Goal: Book appointment/travel/reservation

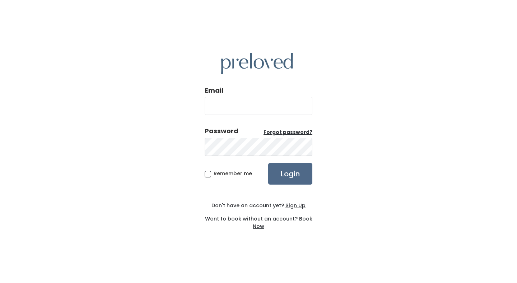
click at [233, 114] on input "Email" at bounding box center [259, 106] width 108 height 18
type input "[EMAIL_ADDRESS][DOMAIN_NAME]"
click at [268, 163] on input "Login" at bounding box center [290, 174] width 44 height 22
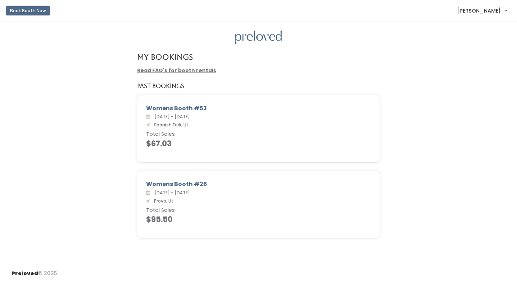
click at [29, 13] on button "Book Booth Now" at bounding box center [28, 10] width 45 height 9
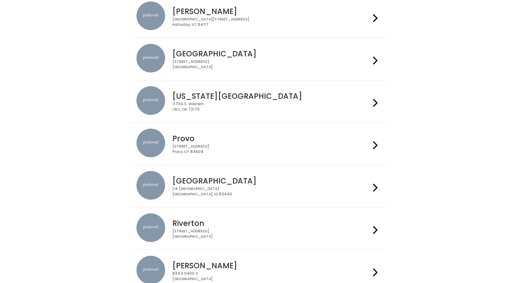
scroll to position [162, 0]
click at [374, 144] on icon at bounding box center [375, 145] width 5 height 10
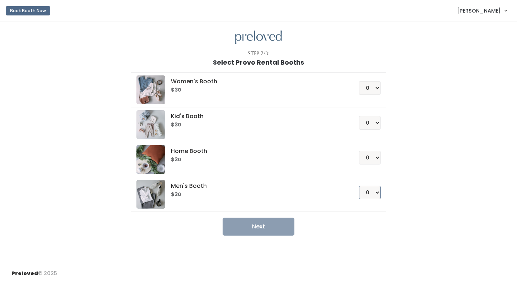
click at [374, 191] on select "0 1 2 3 4" at bounding box center [370, 193] width 22 height 14
click at [359, 186] on select "0 1 2 3 4" at bounding box center [370, 193] width 22 height 14
click at [375, 194] on select "0 1 2 3 4" at bounding box center [370, 193] width 22 height 14
click at [359, 186] on select "0 1 2 3 4" at bounding box center [370, 193] width 22 height 14
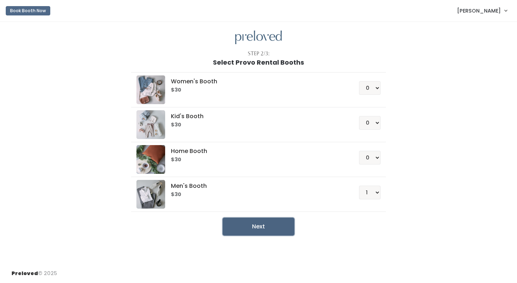
click at [267, 231] on button "Next" at bounding box center [259, 227] width 72 height 18
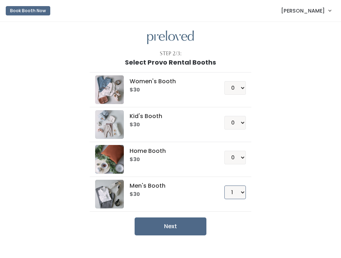
click at [242, 193] on select "0 1 2 3 4" at bounding box center [236, 193] width 22 height 14
select select "0"
click at [225, 186] on select "0 1 2 3 4" at bounding box center [236, 193] width 22 height 14
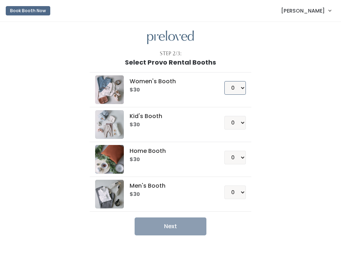
click at [236, 87] on select "0 1 2 3 4" at bounding box center [236, 88] width 22 height 14
select select "1"
click at [225, 81] on select "0 1 2 3 4" at bounding box center [236, 88] width 22 height 14
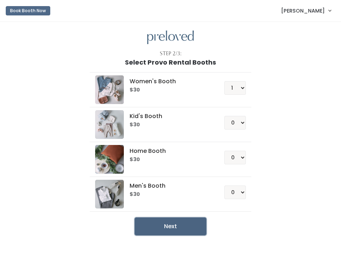
click at [161, 229] on button "Next" at bounding box center [171, 227] width 72 height 18
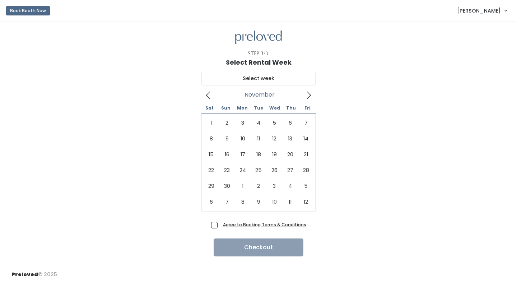
click at [307, 96] on icon at bounding box center [309, 95] width 8 height 8
click at [207, 95] on icon at bounding box center [208, 95] width 8 height 8
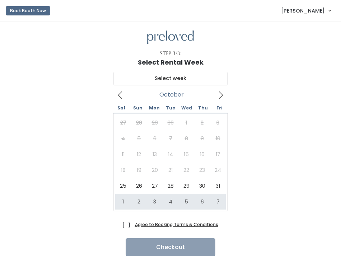
click at [222, 96] on icon at bounding box center [221, 95] width 8 height 8
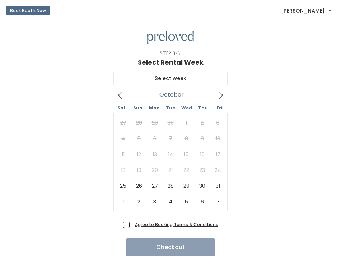
click at [120, 92] on icon at bounding box center [120, 95] width 8 height 8
click at [221, 98] on icon at bounding box center [221, 95] width 8 height 8
click at [118, 97] on icon at bounding box center [120, 95] width 8 height 8
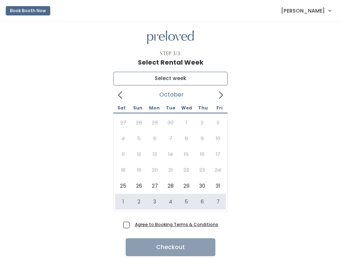
type input "[DATE] to [DATE]"
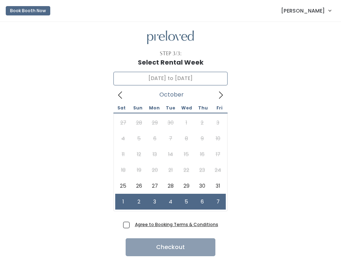
click at [115, 97] on span at bounding box center [121, 94] width 14 height 11
click at [120, 96] on icon at bounding box center [120, 95] width 8 height 8
click at [119, 94] on icon at bounding box center [120, 95] width 8 height 8
click at [119, 92] on icon at bounding box center [120, 95] width 8 height 8
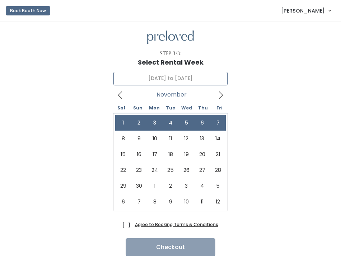
click at [223, 96] on icon at bounding box center [221, 95] width 8 height 8
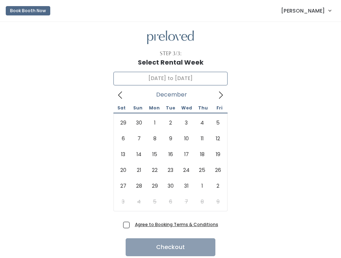
click at [223, 96] on icon at bounding box center [221, 95] width 8 height 8
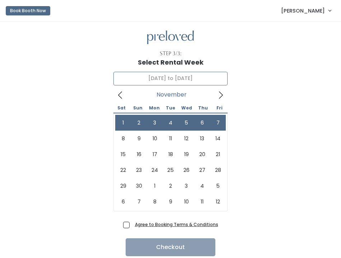
click at [123, 94] on icon at bounding box center [120, 95] width 8 height 8
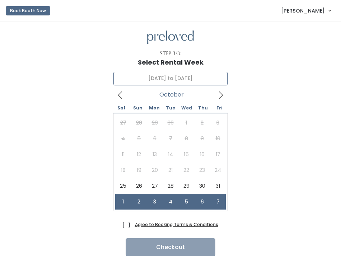
click at [123, 94] on icon at bounding box center [120, 95] width 8 height 8
